Goal: Task Accomplishment & Management: Use online tool/utility

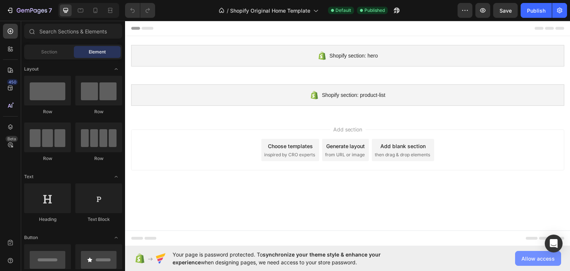
click at [527, 259] on span "Allow access" at bounding box center [537, 259] width 33 height 8
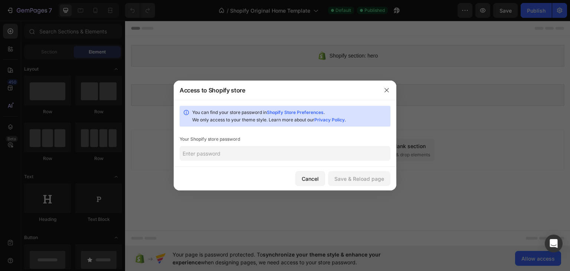
click at [236, 152] on input "text" at bounding box center [285, 153] width 211 height 15
paste input "GemPages Builder"
type input "GemPages Builder"
click at [353, 178] on div "Save & Reload page" at bounding box center [359, 179] width 50 height 8
click at [217, 158] on input "text" at bounding box center [285, 153] width 211 height 15
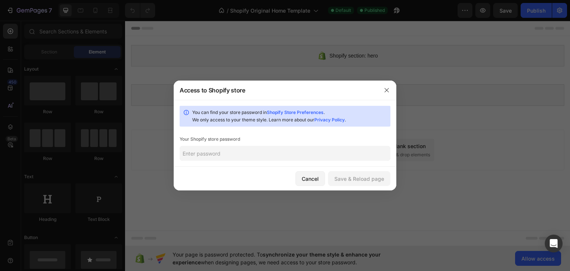
paste input "olyupi"
type input "olyupi"
click at [358, 180] on div "Save & Reload page" at bounding box center [359, 179] width 50 height 8
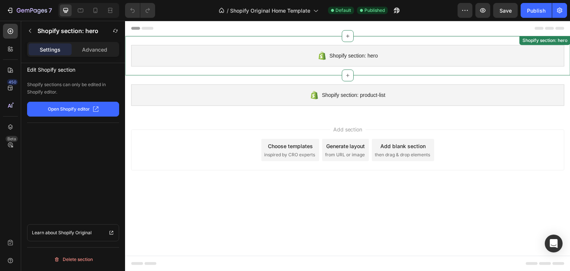
click at [297, 63] on div "Shopify section: hero" at bounding box center [347, 56] width 433 height 22
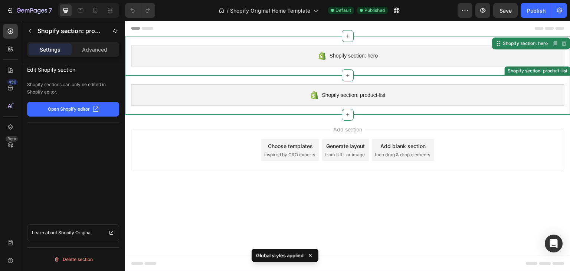
click at [264, 91] on div "Shopify section: product-list" at bounding box center [347, 95] width 433 height 22
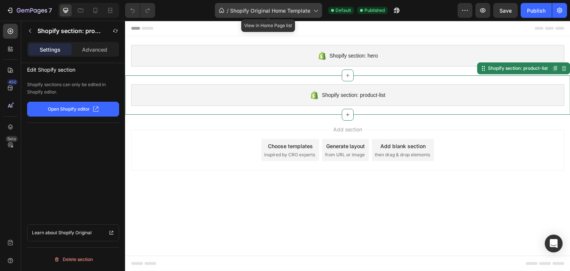
click at [304, 9] on span "Shopify Original Home Template" at bounding box center [270, 11] width 80 height 8
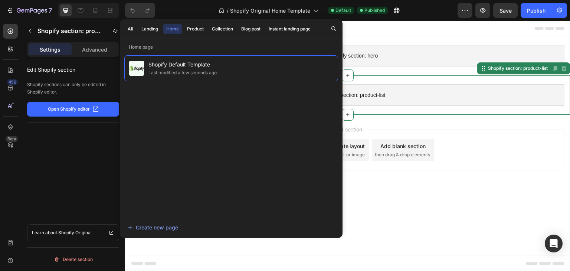
click at [388, 201] on body "Shopify section: hero Shopify section: hero Shopify section: product-list Shopi…" at bounding box center [347, 146] width 445 height 250
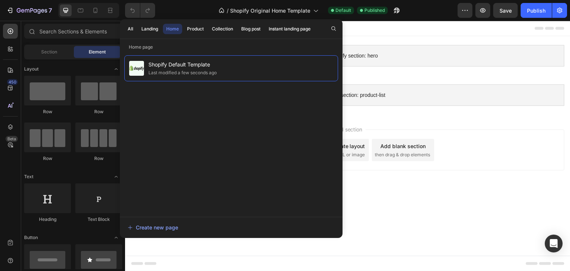
click at [481, 216] on body "Shopify section: hero Shopify section: hero Shopify section: product-list Shopi…" at bounding box center [347, 146] width 445 height 250
click at [212, 245] on body "Shopify section: hero Shopify section: hero Shopify section: product-list Shopi…" at bounding box center [347, 146] width 445 height 250
click at [464, 222] on body "Shopify section: hero Shopify section: hero Shopify section: product-list Shopi…" at bounding box center [347, 146] width 445 height 250
click at [131, 26] on div "All" at bounding box center [131, 29] width 6 height 7
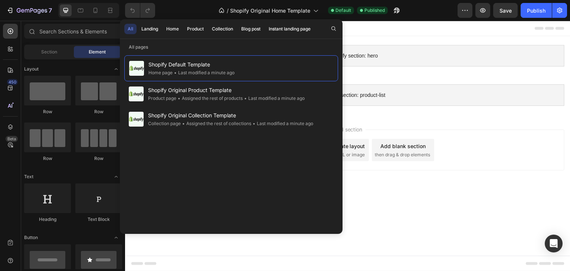
click at [458, 202] on body "Shopify section: hero Shopify section: hero Shopify section: product-list Shopi…" at bounding box center [347, 146] width 445 height 250
click at [331, 222] on div "Shopify Default Template Home page • Last modified a minute ago Shopify Origina…" at bounding box center [231, 142] width 214 height 175
click at [493, 237] on body "Shopify section: hero Shopify section: hero Shopify section: product-list Shopi…" at bounding box center [347, 146] width 445 height 250
click at [319, 7] on icon at bounding box center [315, 10] width 7 height 7
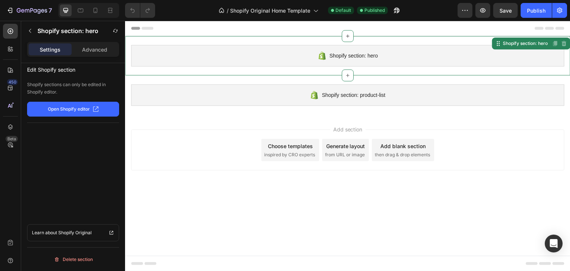
click at [165, 56] on div "Shopify section: hero" at bounding box center [347, 56] width 433 height 22
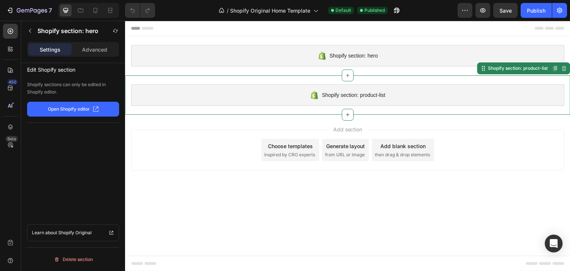
click at [163, 92] on div "Shopify section: product-list" at bounding box center [347, 95] width 433 height 22
click at [160, 173] on div "Add section Choose templates inspired by CRO experts Generate layout from URL o…" at bounding box center [347, 151] width 445 height 73
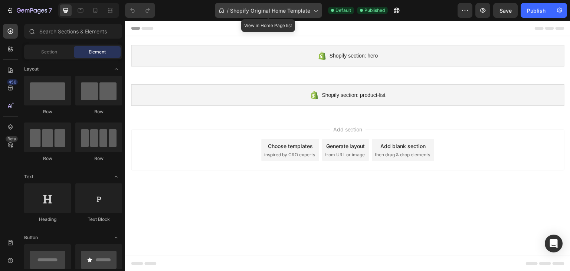
click at [283, 11] on span "Shopify Original Home Template" at bounding box center [270, 11] width 80 height 8
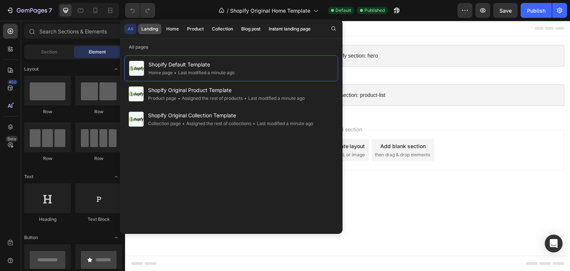
click at [138, 30] on button "Landing" at bounding box center [149, 29] width 23 height 10
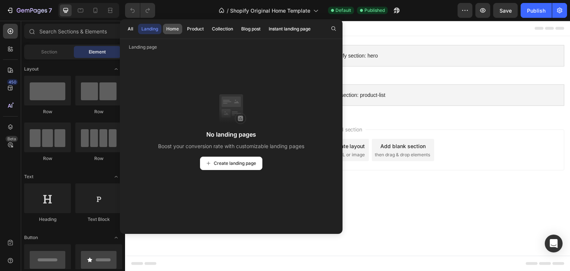
click at [171, 31] on div "Home" at bounding box center [172, 29] width 13 height 7
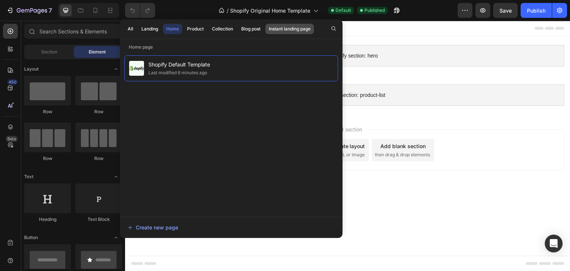
click at [288, 30] on div "Instant landing page" at bounding box center [290, 29] width 42 height 7
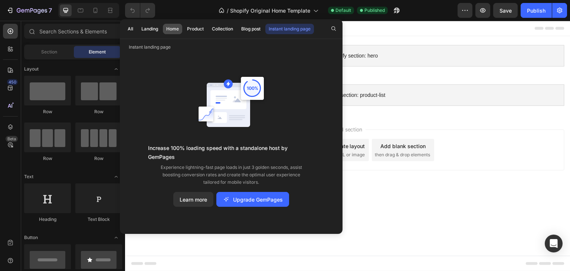
click at [175, 29] on div "Home" at bounding box center [172, 29] width 13 height 7
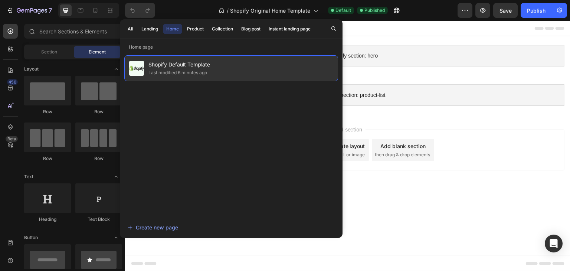
click at [193, 72] on div "Last modified 6 minutes ago" at bounding box center [177, 72] width 59 height 7
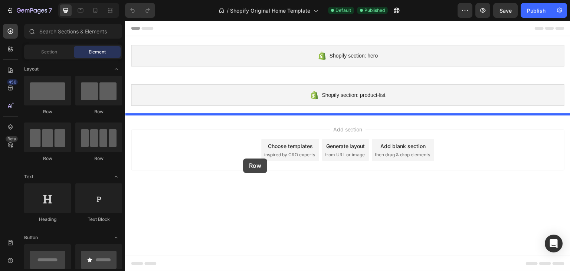
drag, startPoint x: 169, startPoint y: 119, endPoint x: 243, endPoint y: 158, distance: 83.7
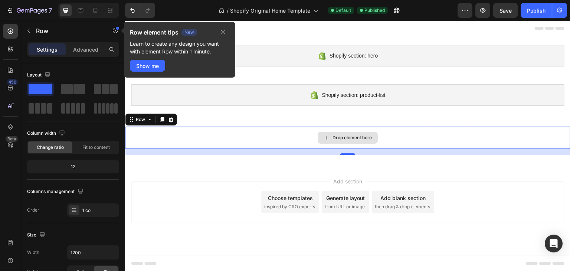
click at [346, 139] on div "Drop element here" at bounding box center [351, 138] width 39 height 6
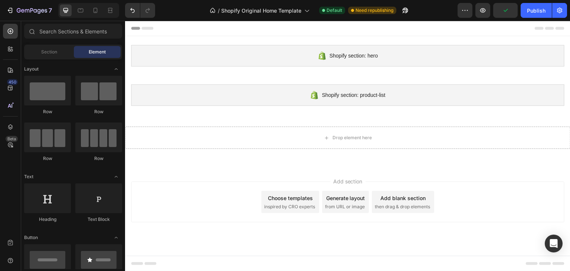
click at [109, 50] on div "Element" at bounding box center [97, 52] width 47 height 12
click at [89, 54] on span "Element" at bounding box center [97, 52] width 17 height 7
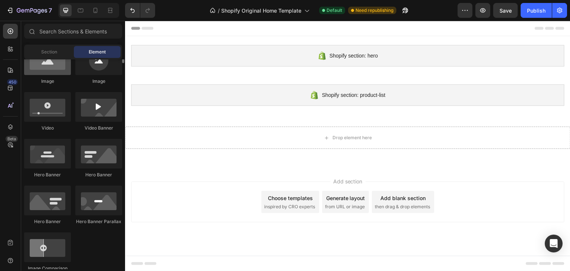
scroll to position [223, 0]
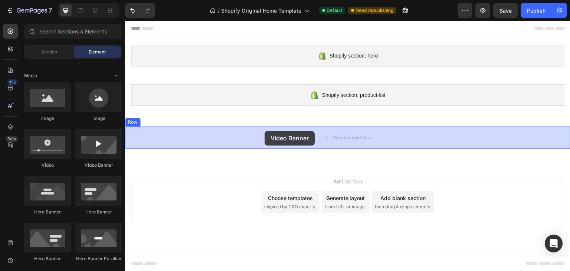
drag, startPoint x: 216, startPoint y: 173, endPoint x: 279, endPoint y: 130, distance: 76.7
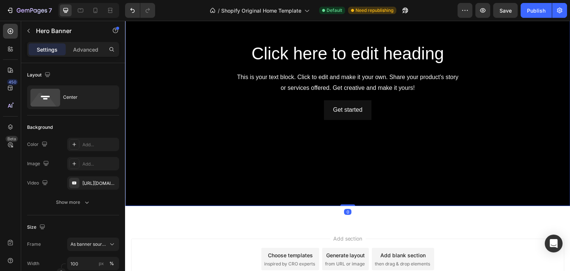
scroll to position [98, 0]
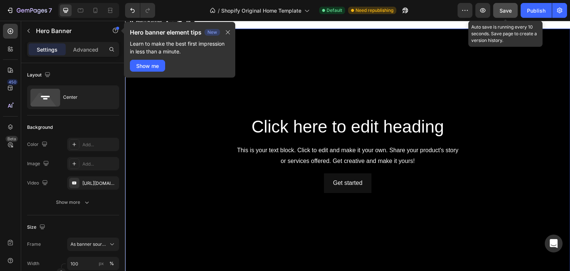
click at [502, 12] on span "Save" at bounding box center [505, 10] width 12 height 6
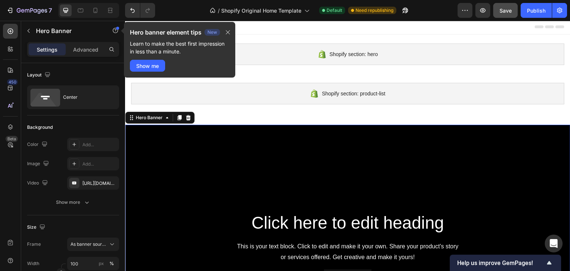
scroll to position [0, 0]
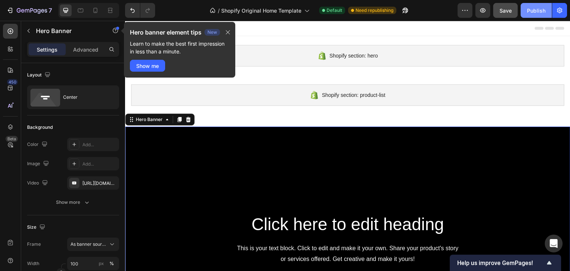
click at [534, 12] on div "Publish" at bounding box center [536, 11] width 19 height 8
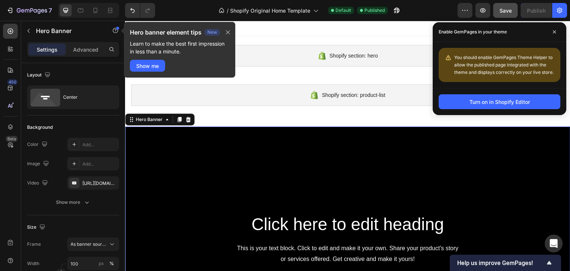
click at [476, 63] on span "You should enable GemPages Theme Helper to allow the published page integrated …" at bounding box center [503, 65] width 99 height 20
click at [475, 102] on div "Turn on in Shopify Editor" at bounding box center [499, 102] width 60 height 8
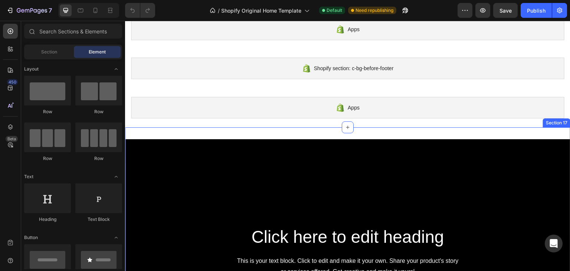
scroll to position [535, 0]
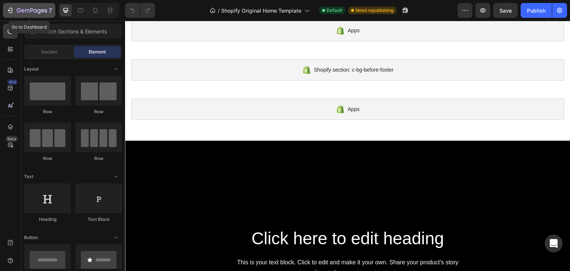
click at [7, 7] on icon "button" at bounding box center [9, 10] width 7 height 7
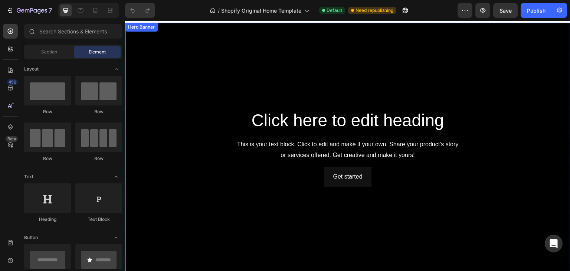
scroll to position [646, 0]
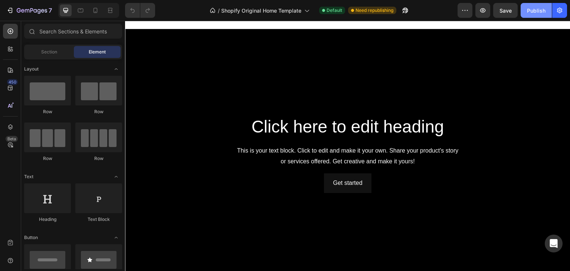
click at [525, 10] on button "Publish" at bounding box center [536, 10] width 31 height 15
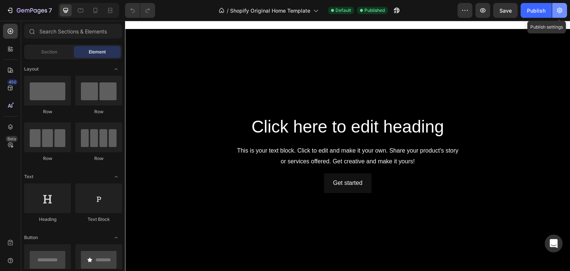
click at [558, 13] on icon "button" at bounding box center [559, 10] width 7 height 7
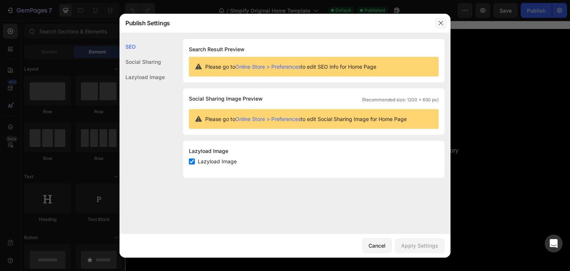
click at [441, 24] on icon "button" at bounding box center [441, 23] width 6 height 6
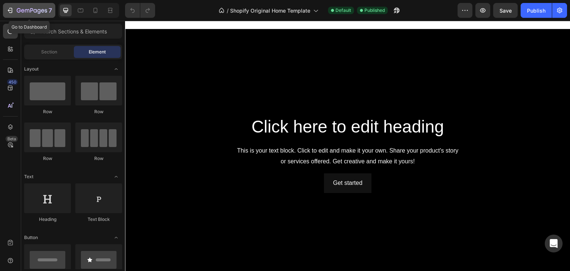
click at [9, 10] on icon "button" at bounding box center [9, 10] width 7 height 7
